Goal: Transaction & Acquisition: Purchase product/service

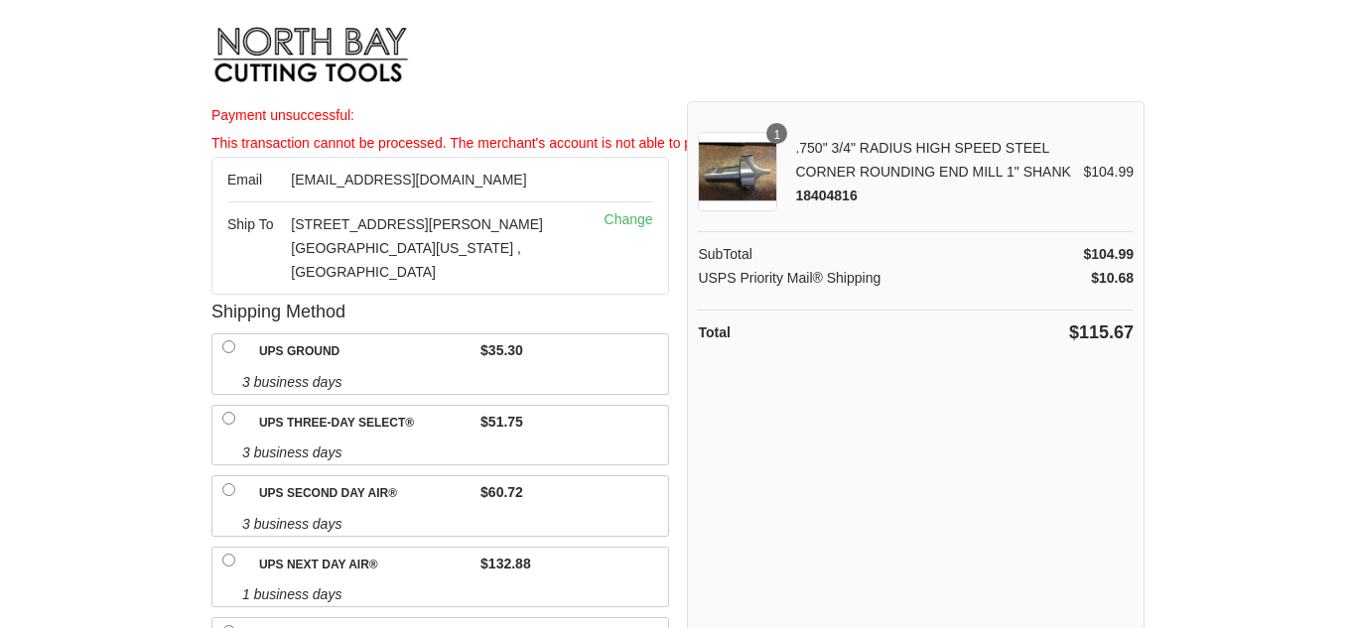
select select "Amex"
select select "09"
select select "2029"
